Goal: Information Seeking & Learning: Learn about a topic

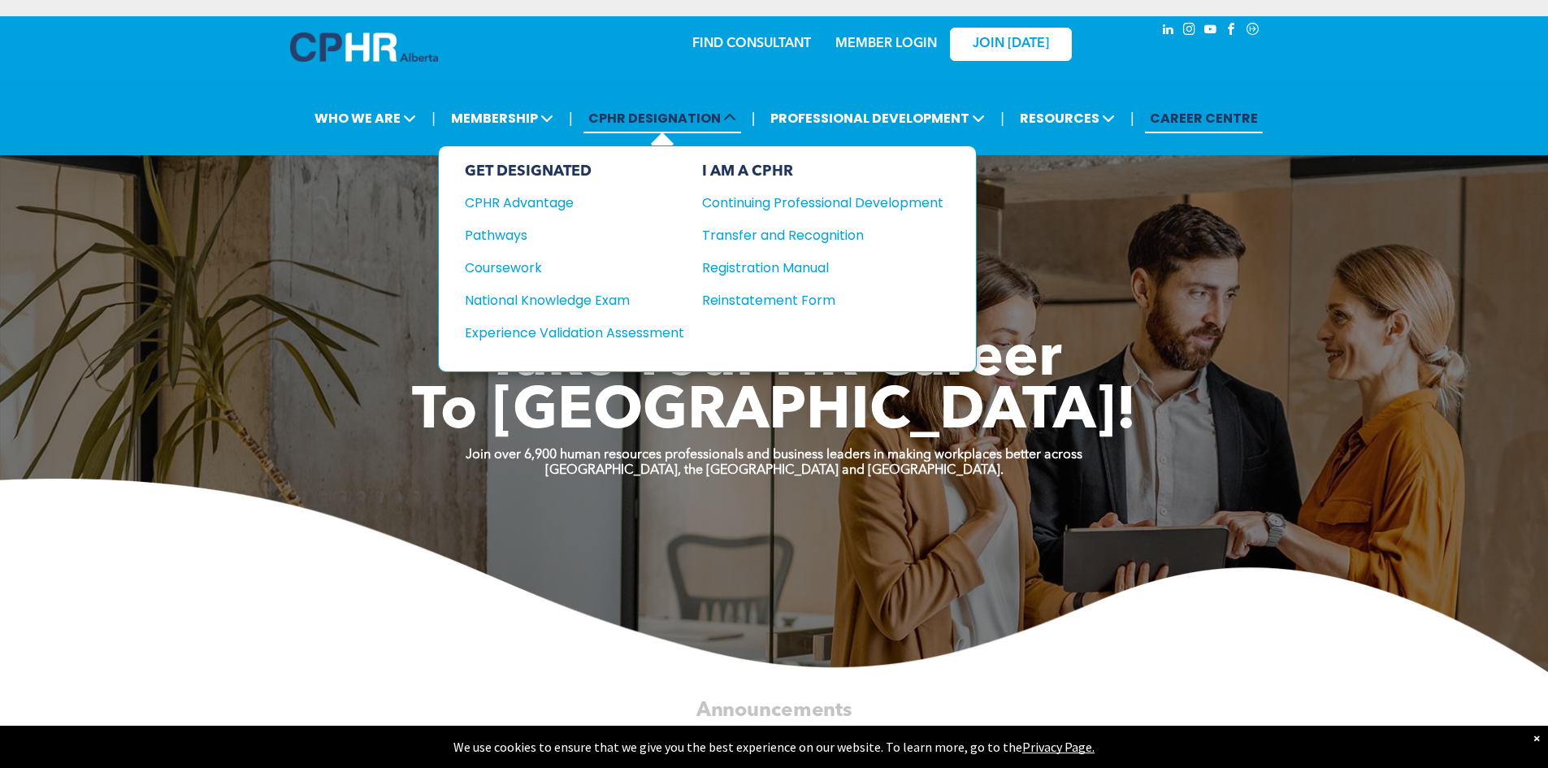
click at [728, 121] on icon at bounding box center [729, 117] width 13 height 13
click at [522, 241] on div "Pathways" at bounding box center [563, 235] width 197 height 20
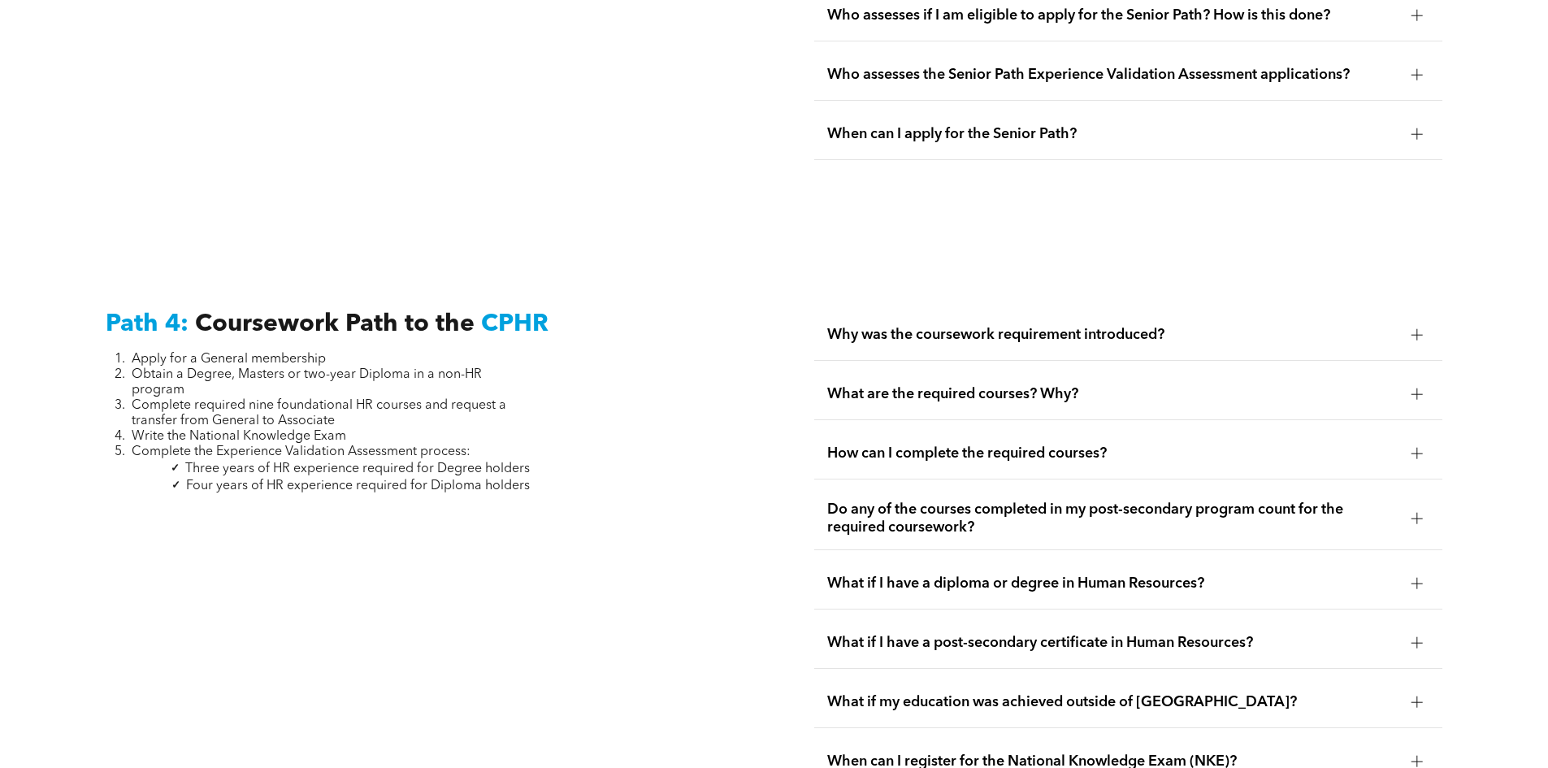
scroll to position [4630, 0]
click at [1419, 388] on div at bounding box center [1416, 393] width 11 height 11
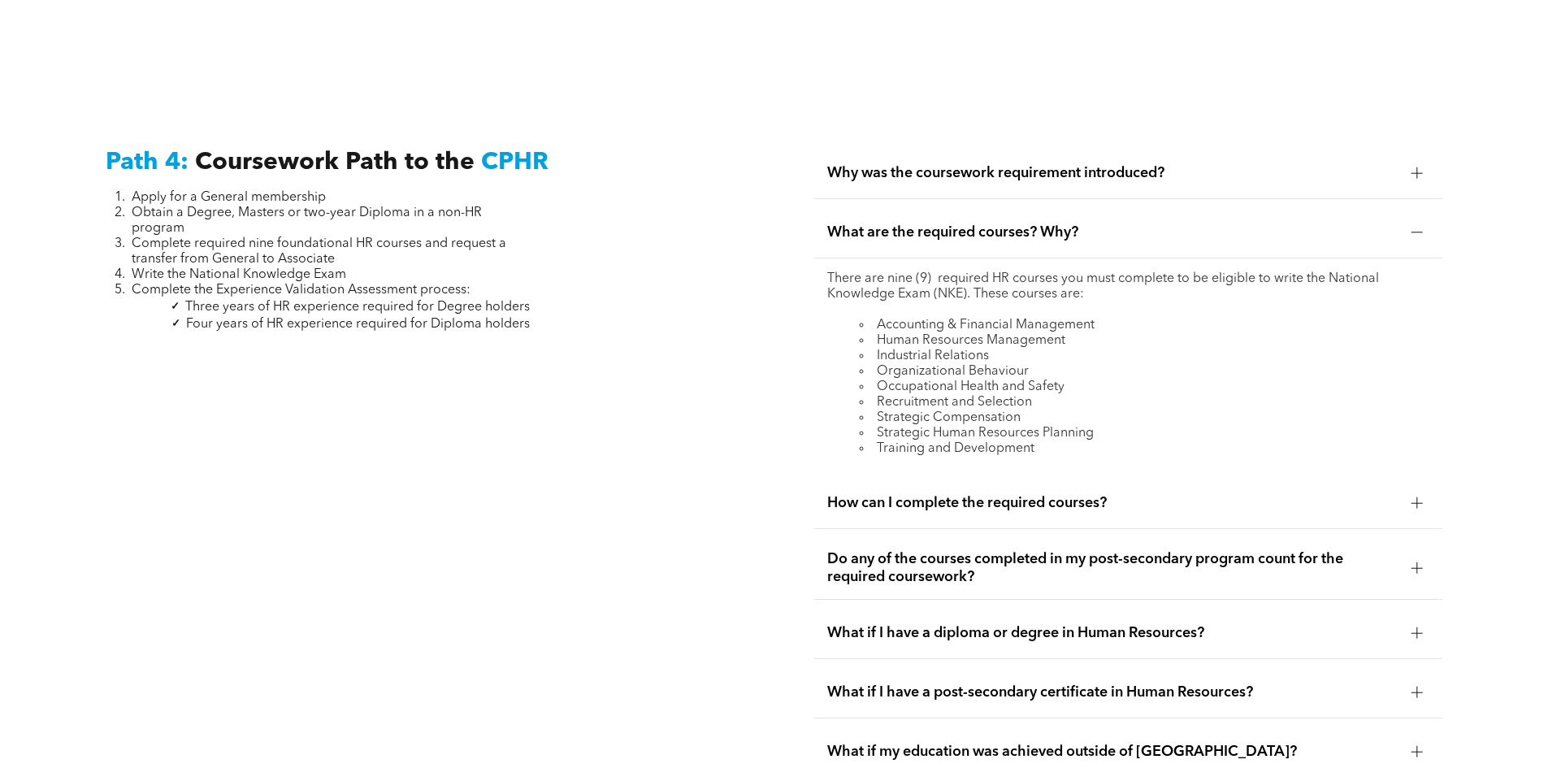
click at [1415, 497] on div at bounding box center [1416, 502] width 11 height 11
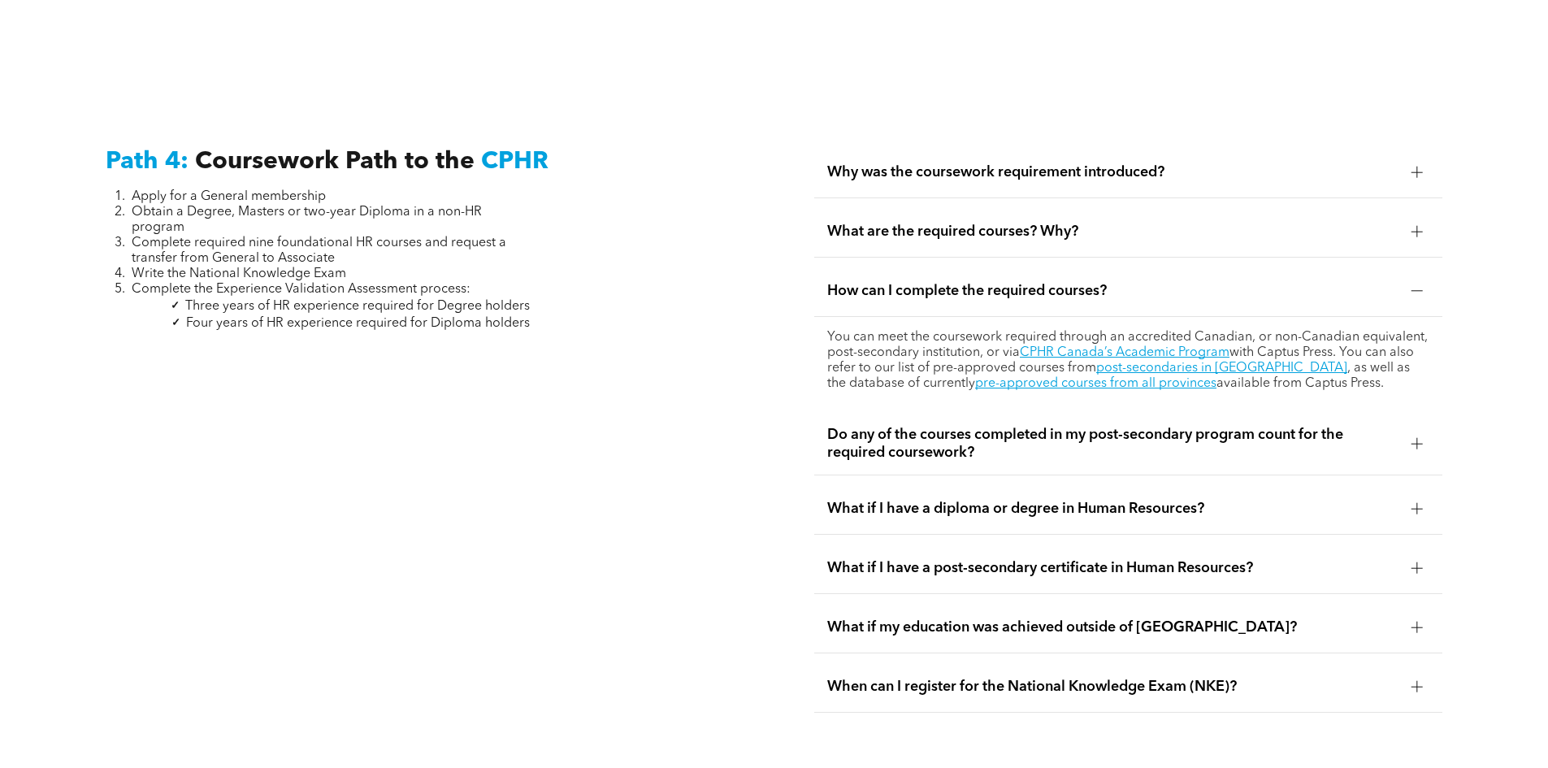
scroll to position [4792, 0]
click at [1421, 225] on div at bounding box center [1416, 230] width 11 height 11
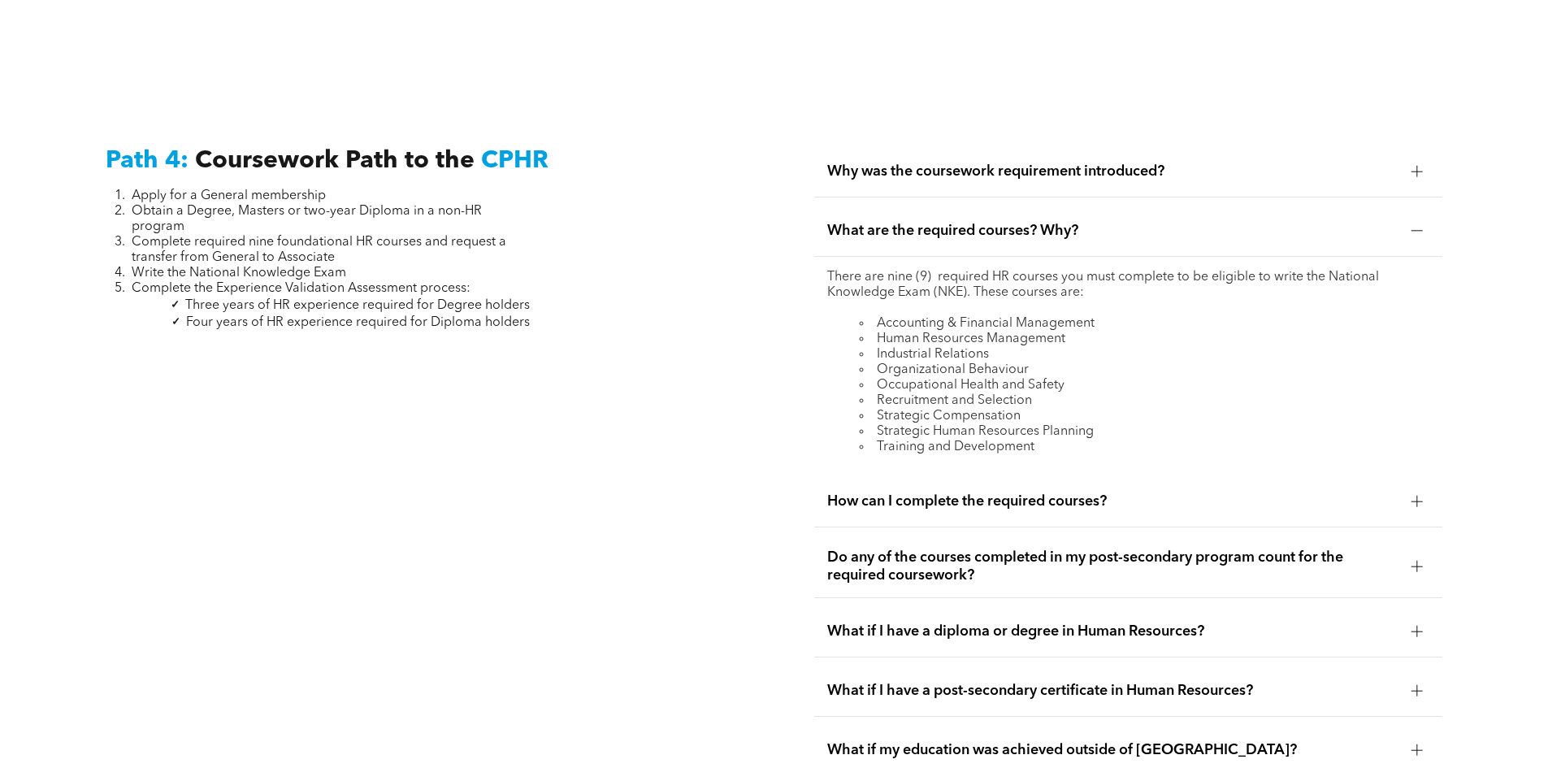
click at [1416, 554] on div at bounding box center [1417, 566] width 24 height 24
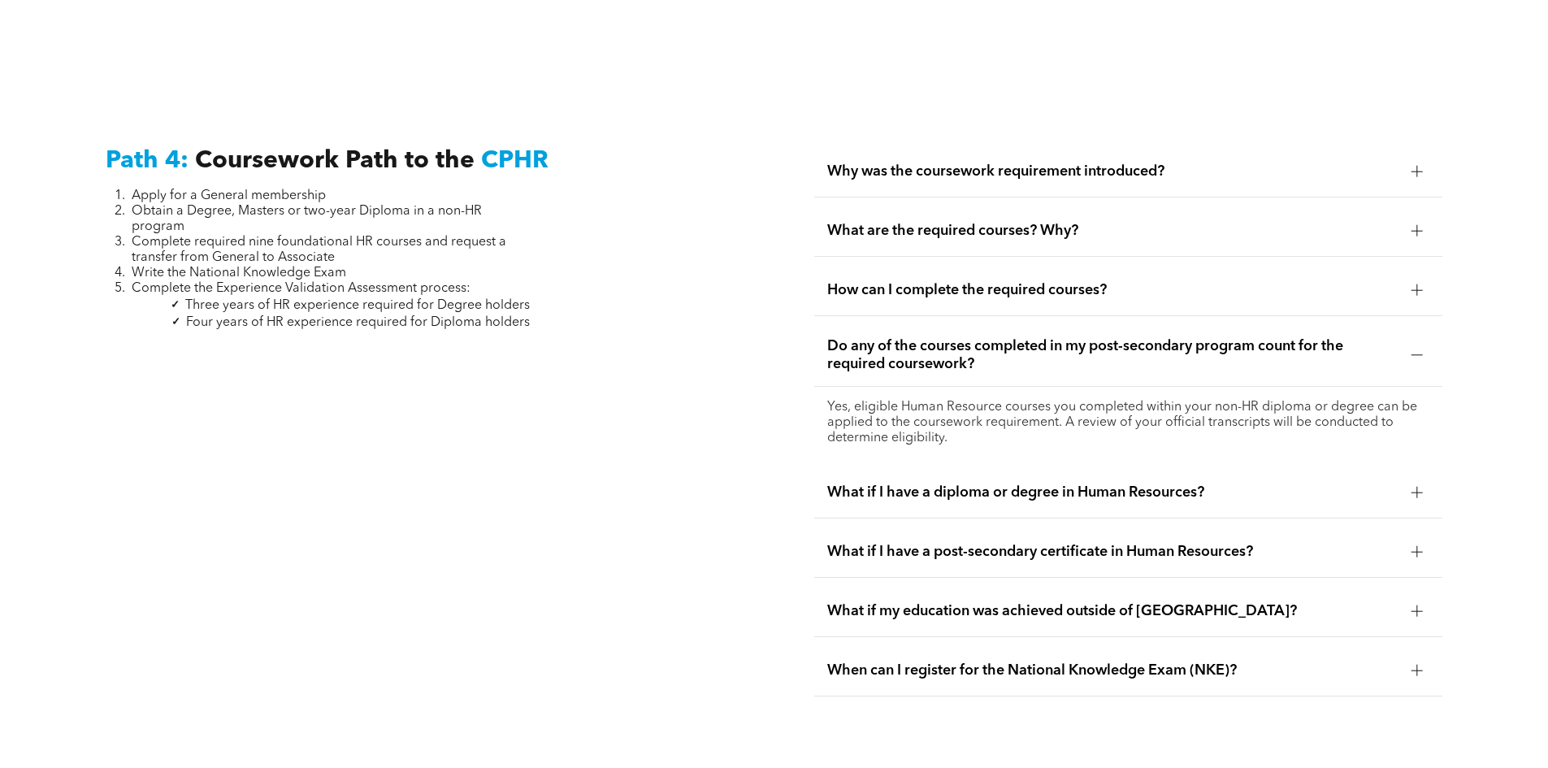
click at [1413, 225] on div at bounding box center [1416, 230] width 11 height 11
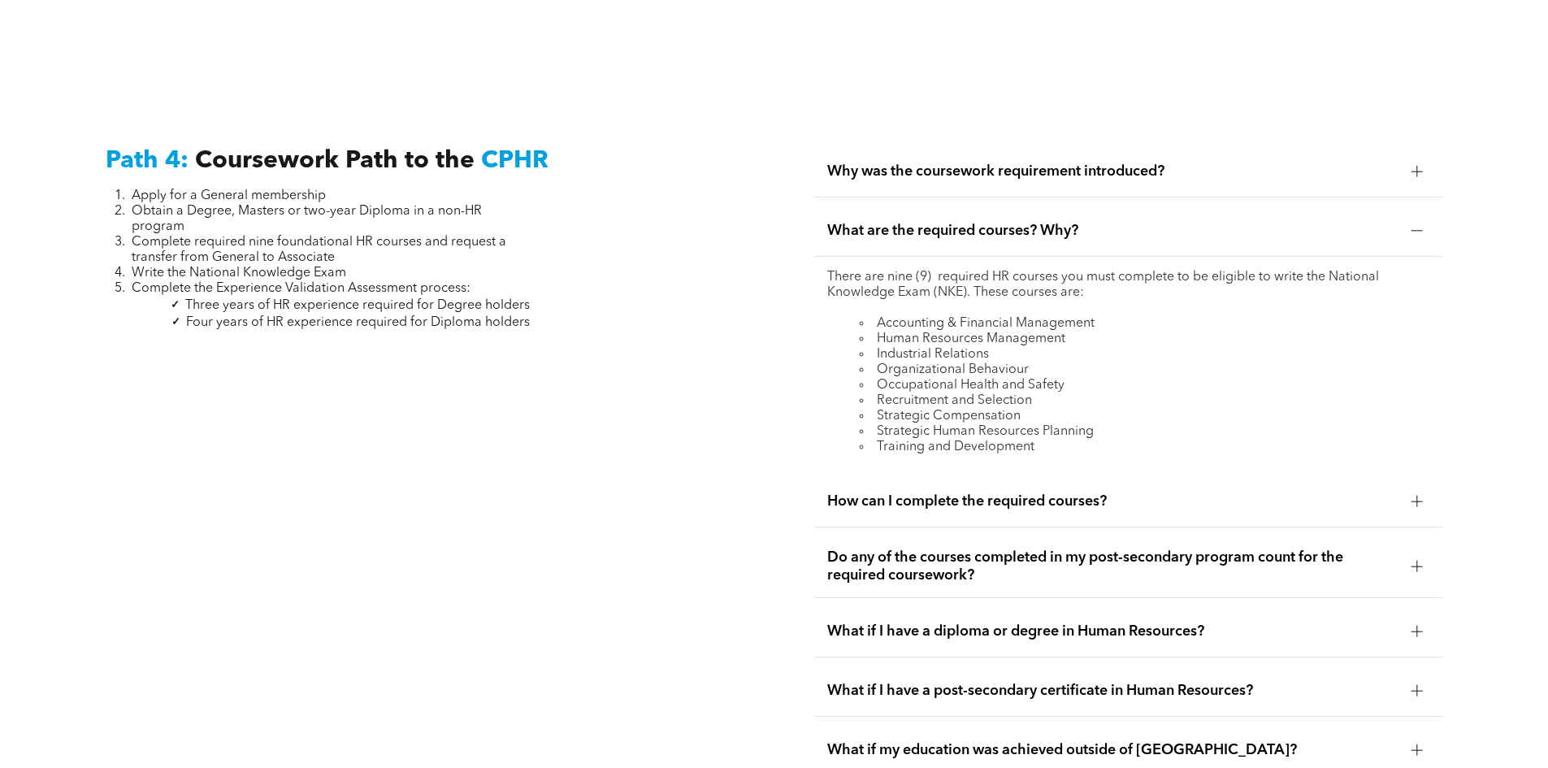
click at [1424, 489] on div at bounding box center [1417, 501] width 24 height 24
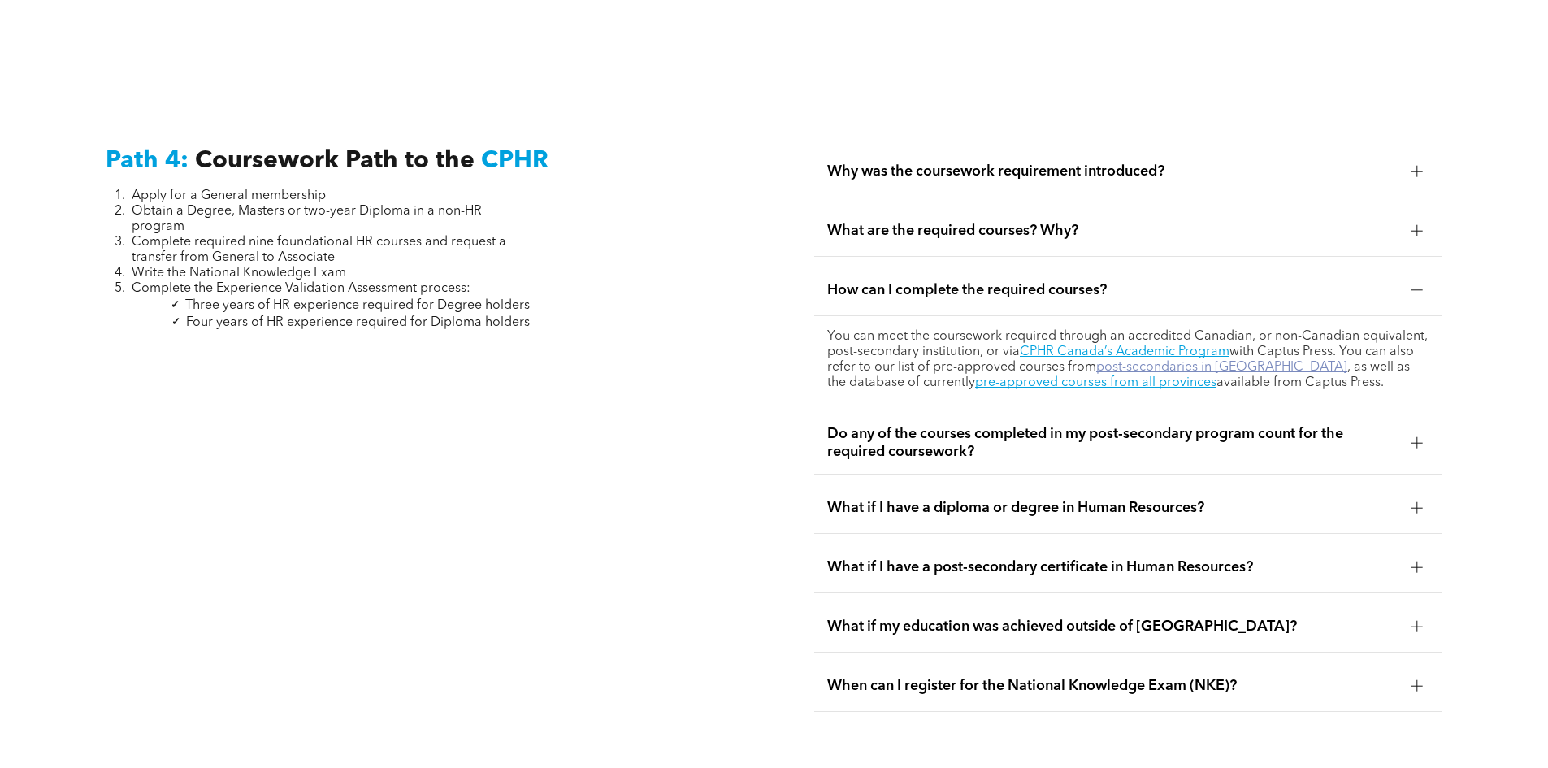
click at [1199, 361] on link "post-secondaries in [GEOGRAPHIC_DATA]" at bounding box center [1221, 367] width 251 height 13
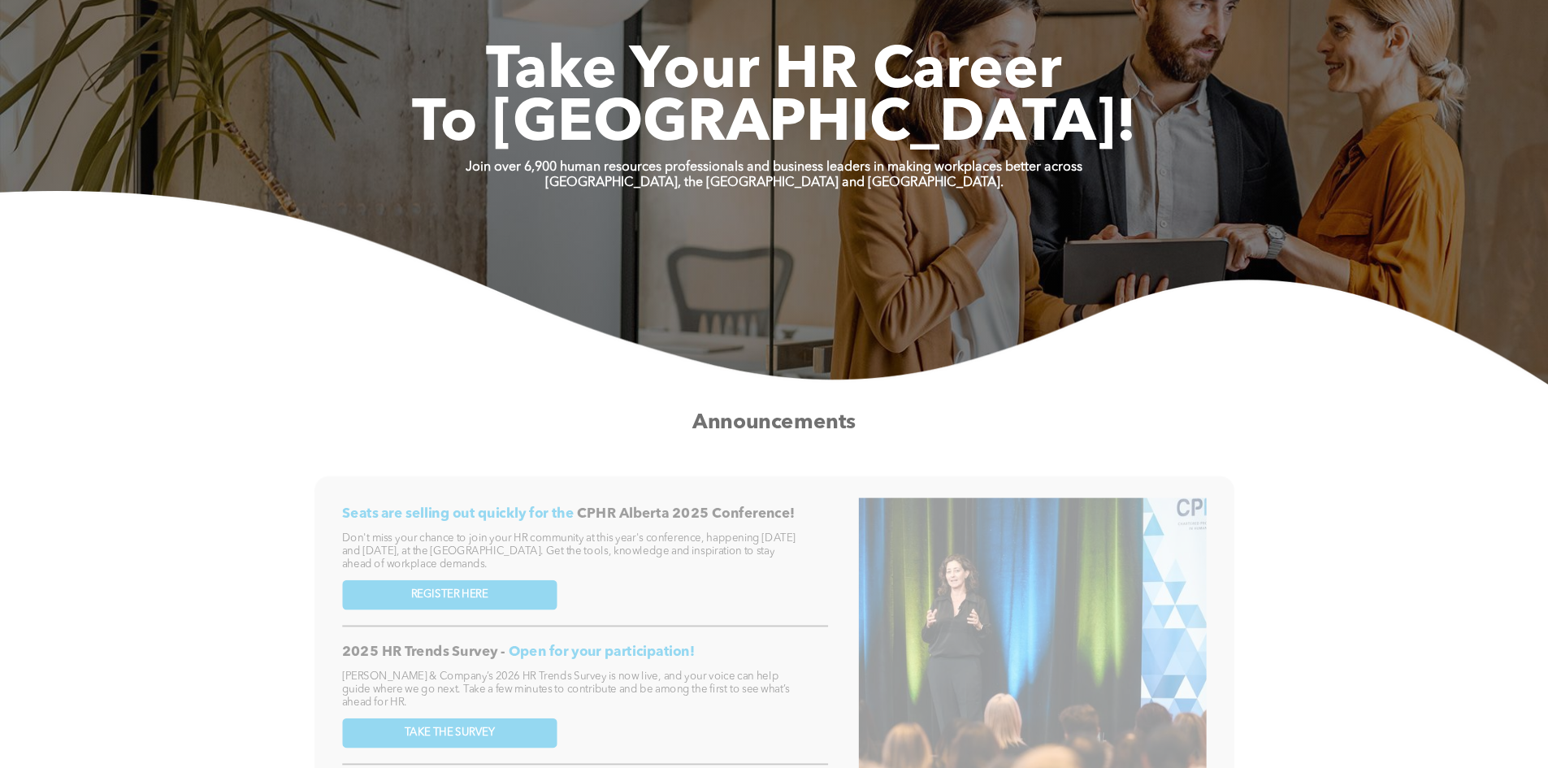
scroll to position [139, 0]
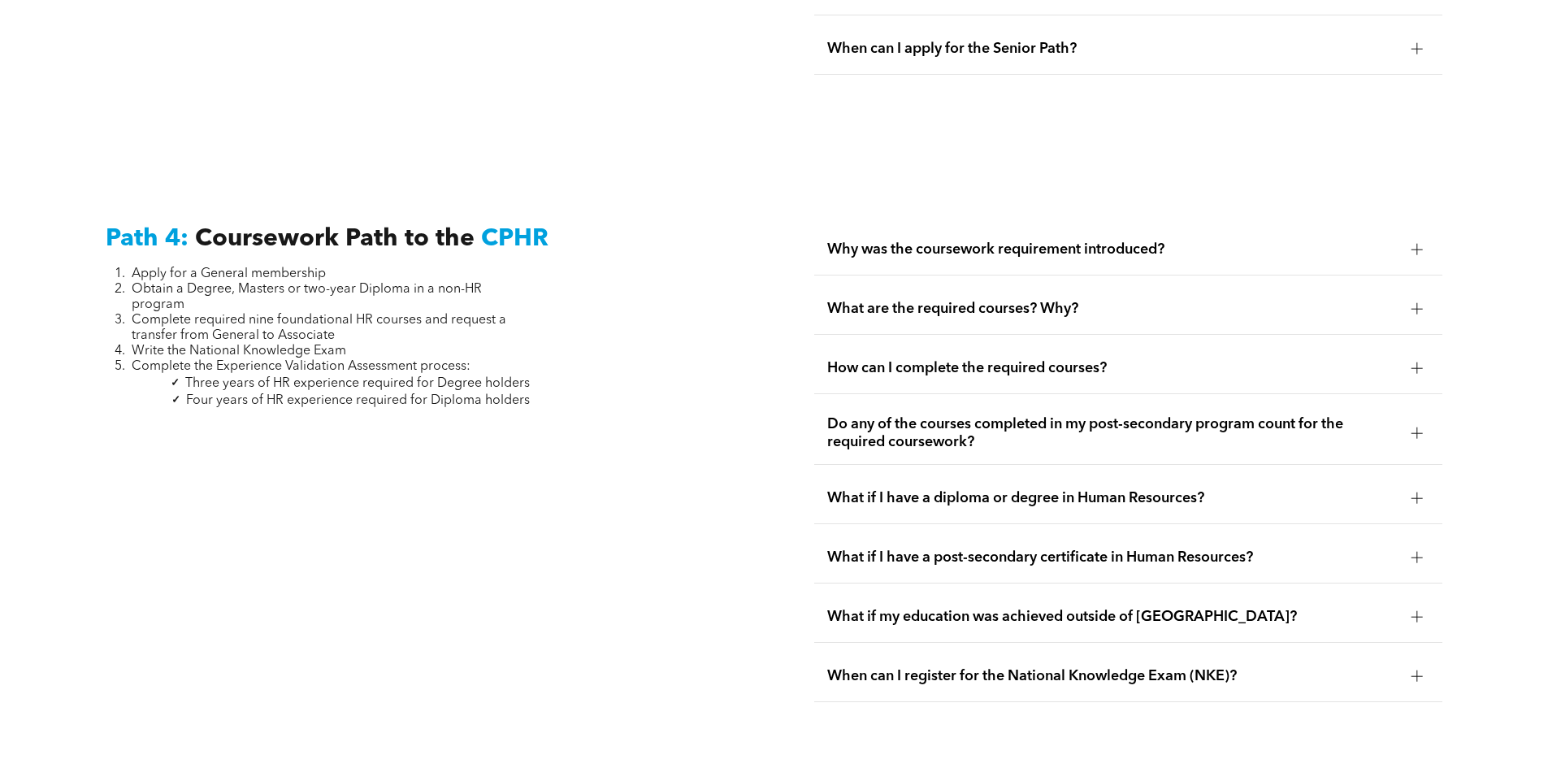
scroll to position [4714, 0]
click at [1411, 368] on div at bounding box center [1416, 368] width 11 height 1
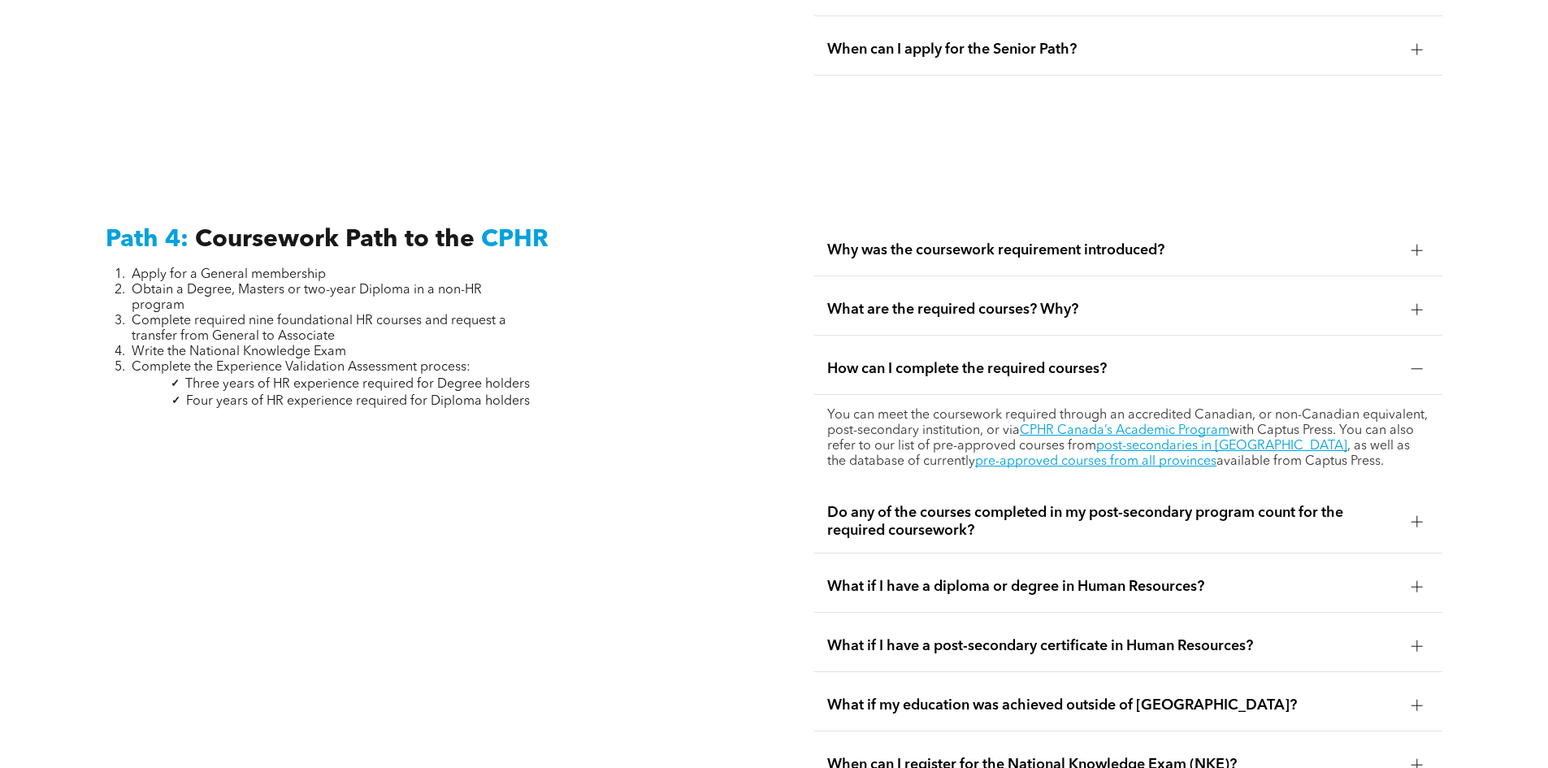
click at [1415, 304] on div at bounding box center [1416, 309] width 11 height 11
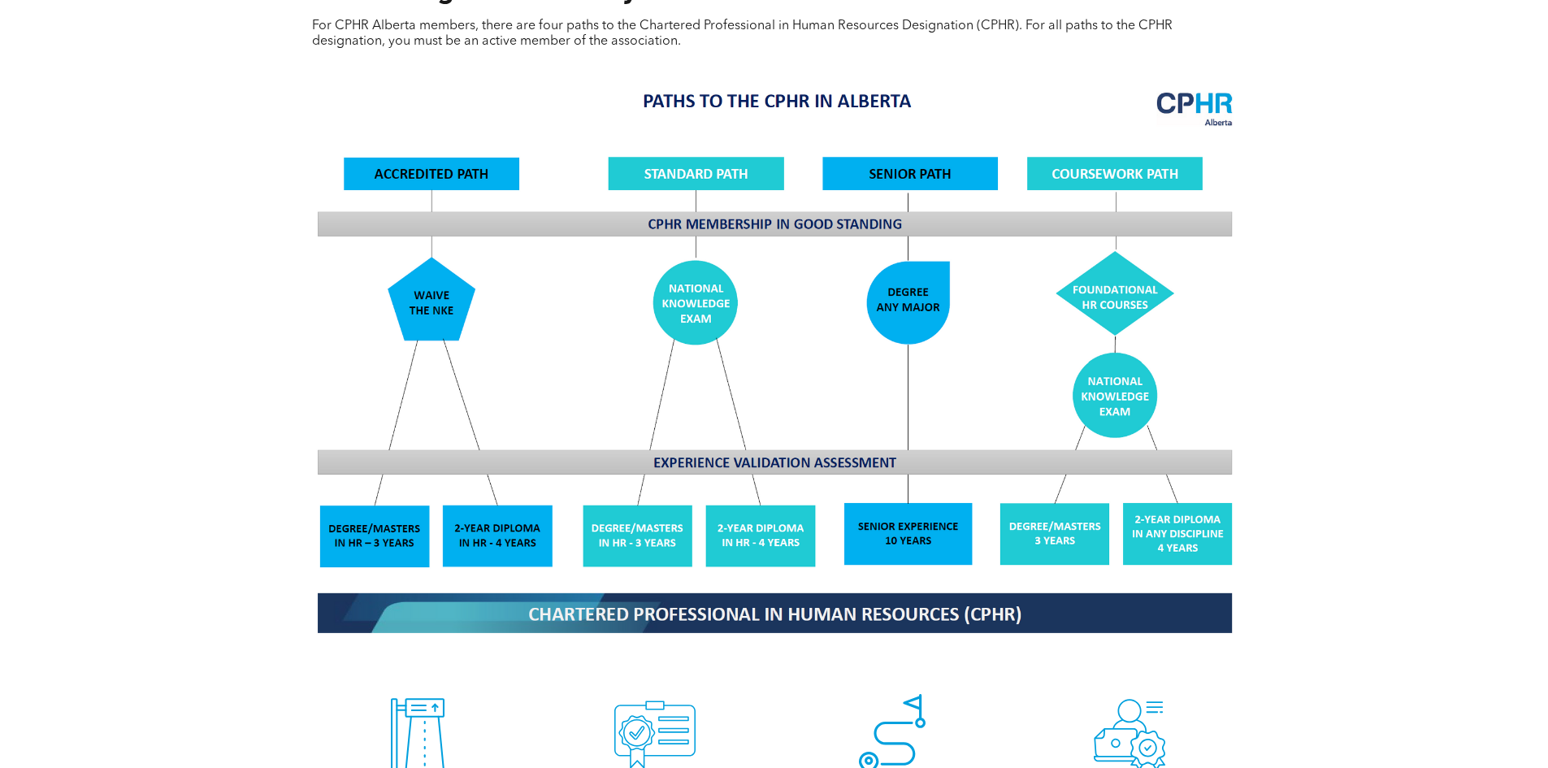
scroll to position [1303, 0]
